Goal: Find contact information: Find contact information

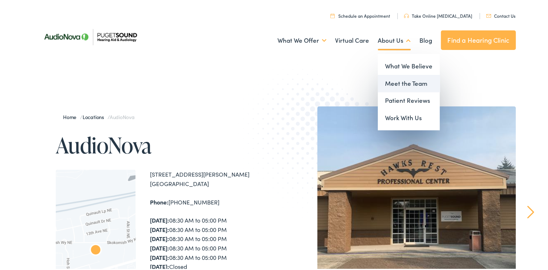
click at [392, 80] on link "Meet the Team" at bounding box center [409, 82] width 62 height 17
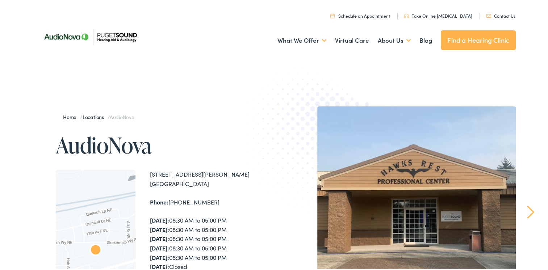
drag, startPoint x: 168, startPoint y: 1, endPoint x: 224, endPoint y: 149, distance: 158.0
click at [224, 149] on h1 "AudioNova" at bounding box center [166, 144] width 221 height 24
drag, startPoint x: 144, startPoint y: 175, endPoint x: 205, endPoint y: 174, distance: 60.5
click at [205, 174] on div "← Move left → Move right ↑ Move up ↓ Move down + Zoom in - Zoom out Home Jump l…" at bounding box center [166, 258] width 221 height 180
copy div "8830 Tallon Ln NE #D"
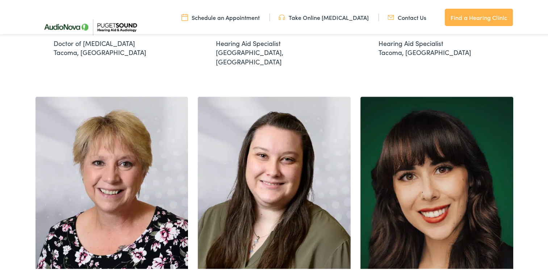
scroll to position [616, 0]
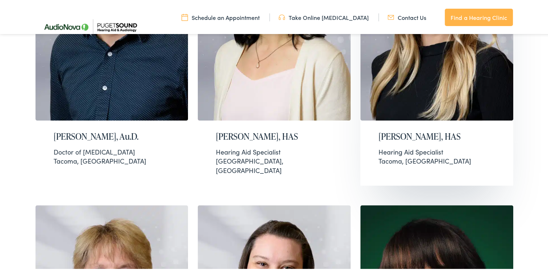
click at [417, 136] on h2 "Lauren Swanson, HAS" at bounding box center [437, 135] width 117 height 11
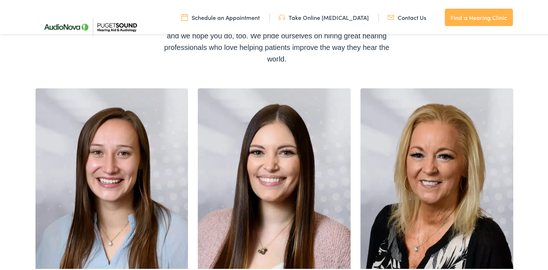
scroll to position [0, 0]
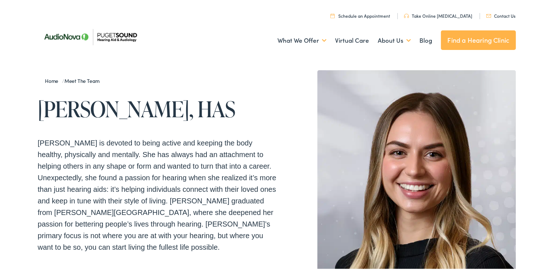
click at [499, 14] on link "Contact Us" at bounding box center [500, 14] width 29 height 6
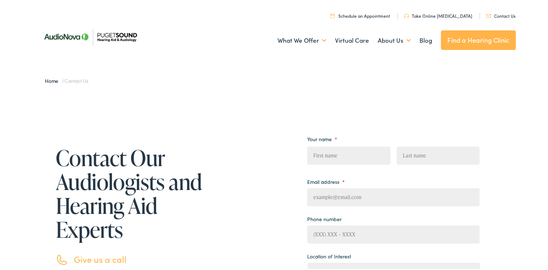
click at [64, 37] on img at bounding box center [90, 35] width 105 height 37
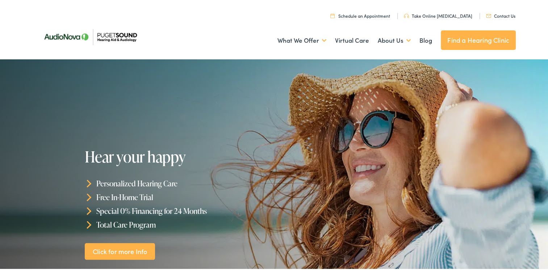
click at [123, 36] on img at bounding box center [90, 35] width 105 height 37
